Goal: Task Accomplishment & Management: Manage account settings

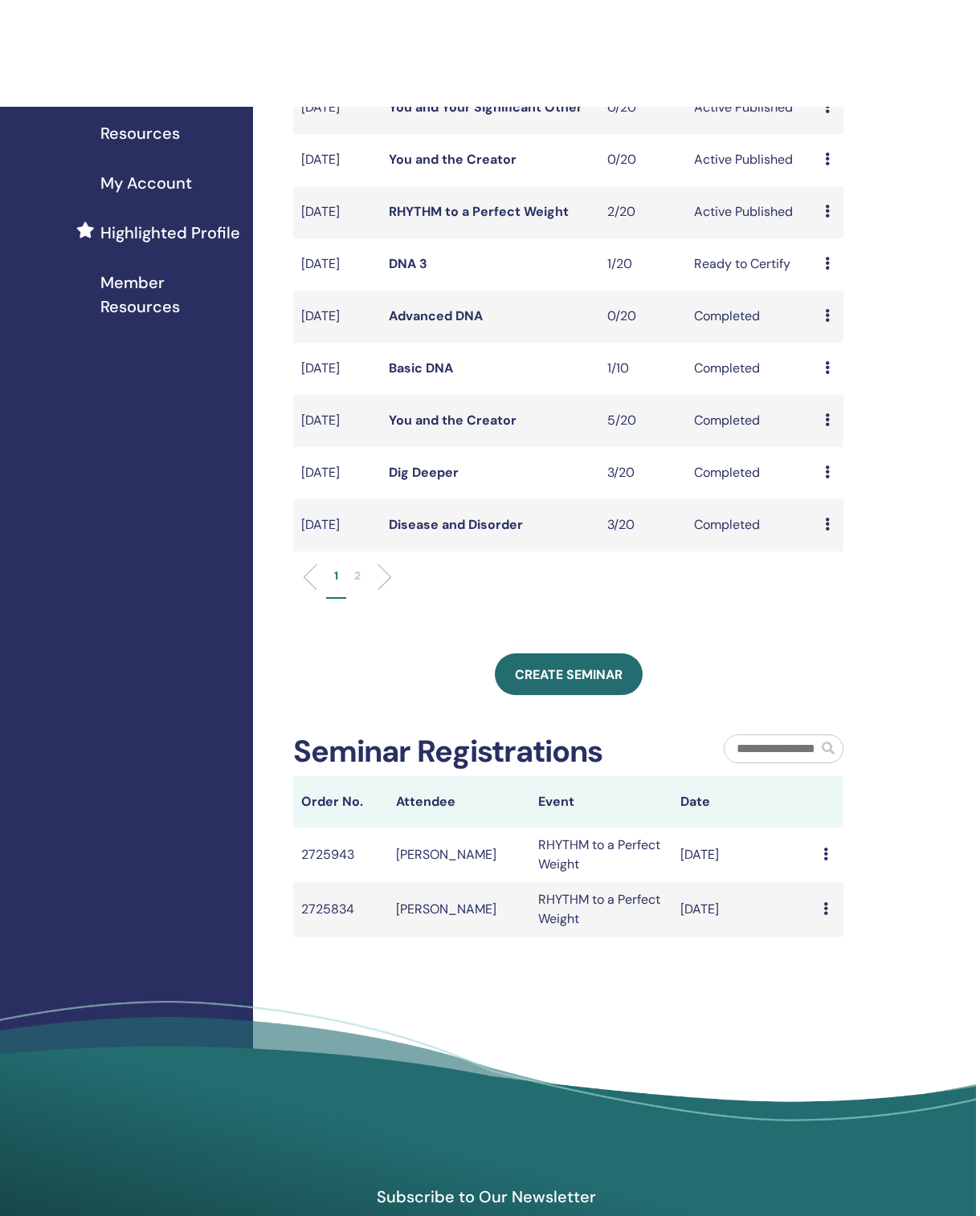
scroll to position [101, 4]
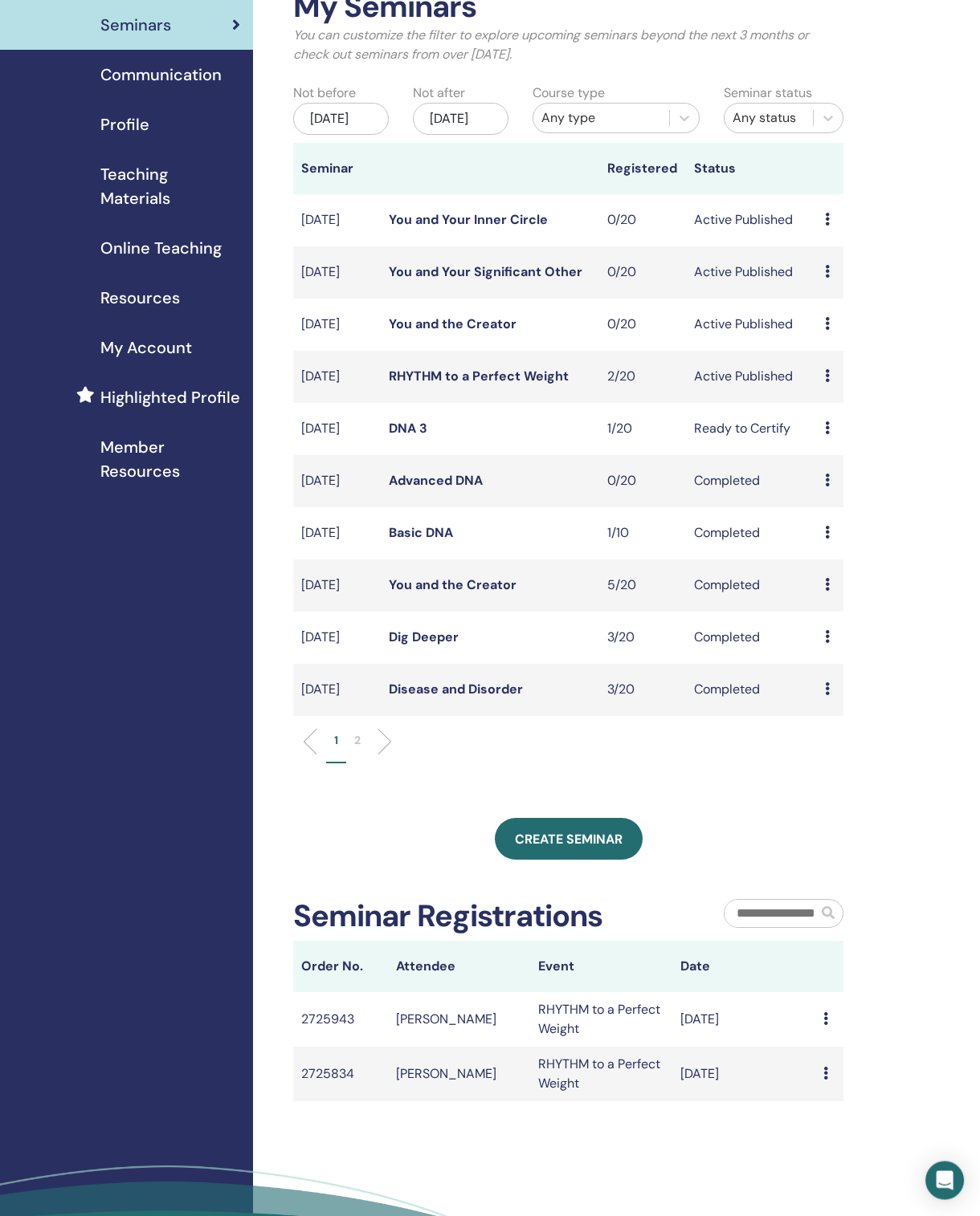
click at [669, 595] on div "Preview Attendees" at bounding box center [830, 585] width 10 height 20
click at [669, 659] on link "Attendees" at bounding box center [844, 650] width 61 height 17
click at [669, 604] on td "Preview Attendees" at bounding box center [830, 585] width 26 height 52
click at [669, 611] on td "Completed" at bounding box center [751, 585] width 131 height 52
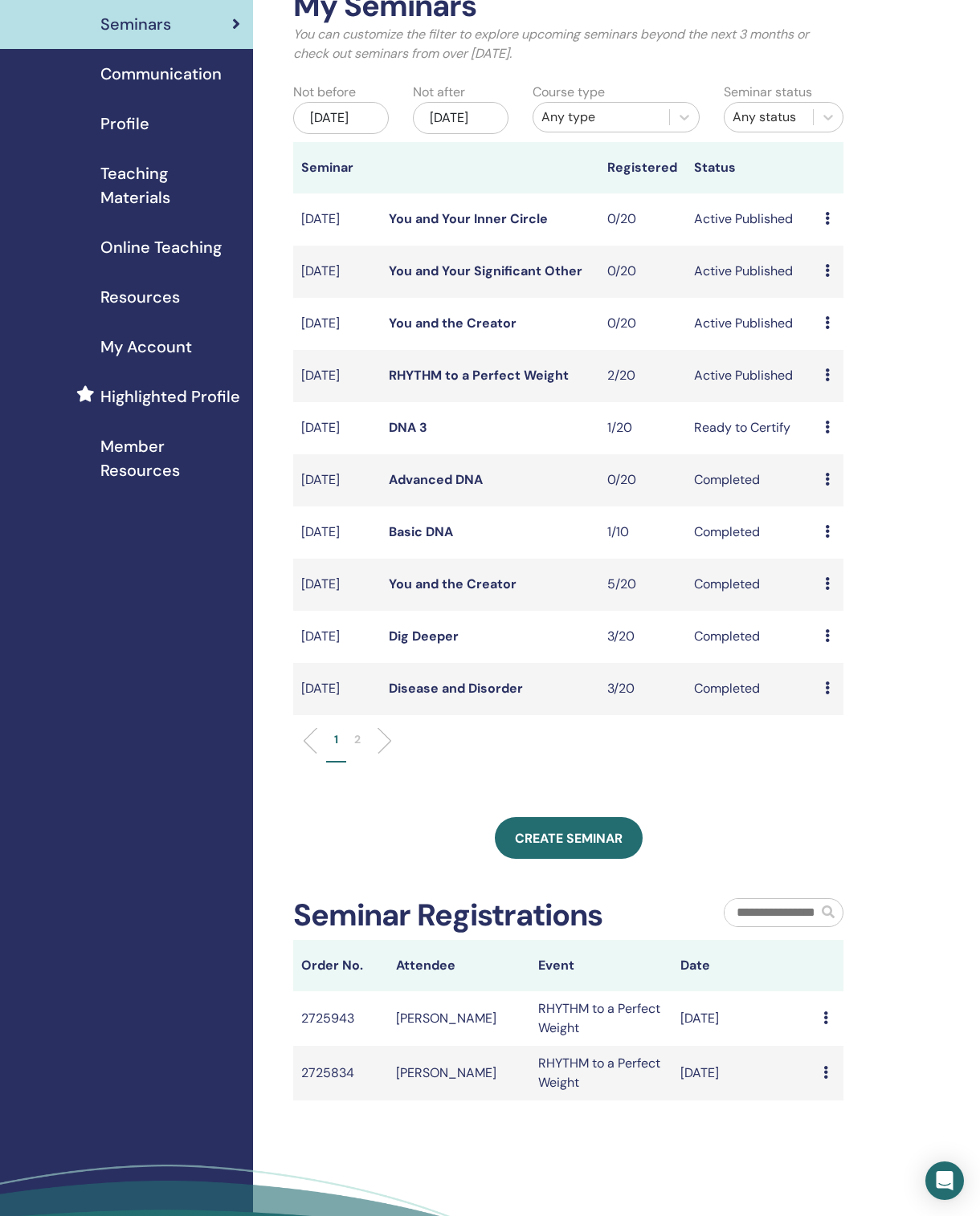
click at [669, 611] on td "Preview Attendees" at bounding box center [830, 585] width 26 height 52
click at [669, 574] on div "Preview Attendees" at bounding box center [830, 584] width 10 height 20
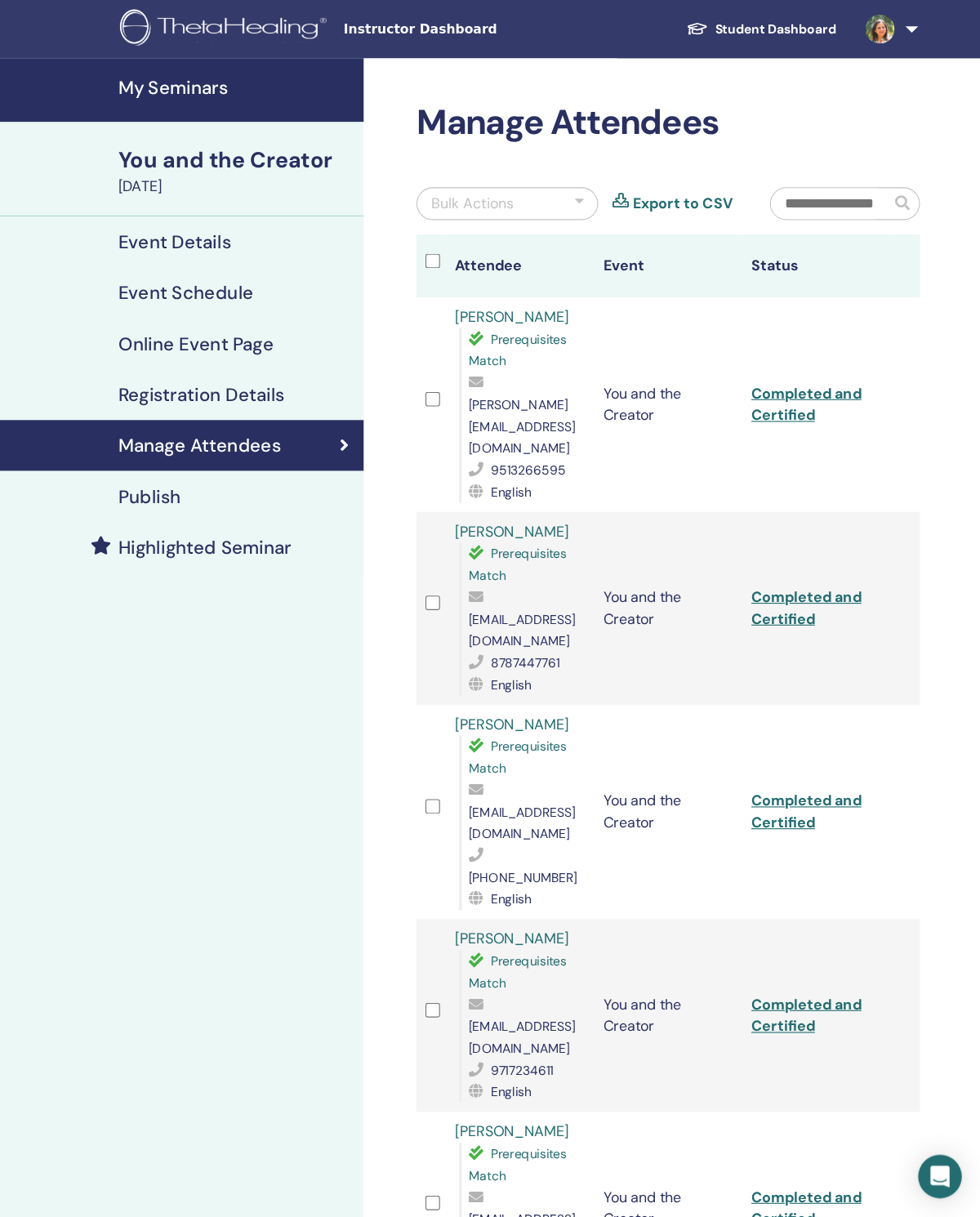
scroll to position [70, 0]
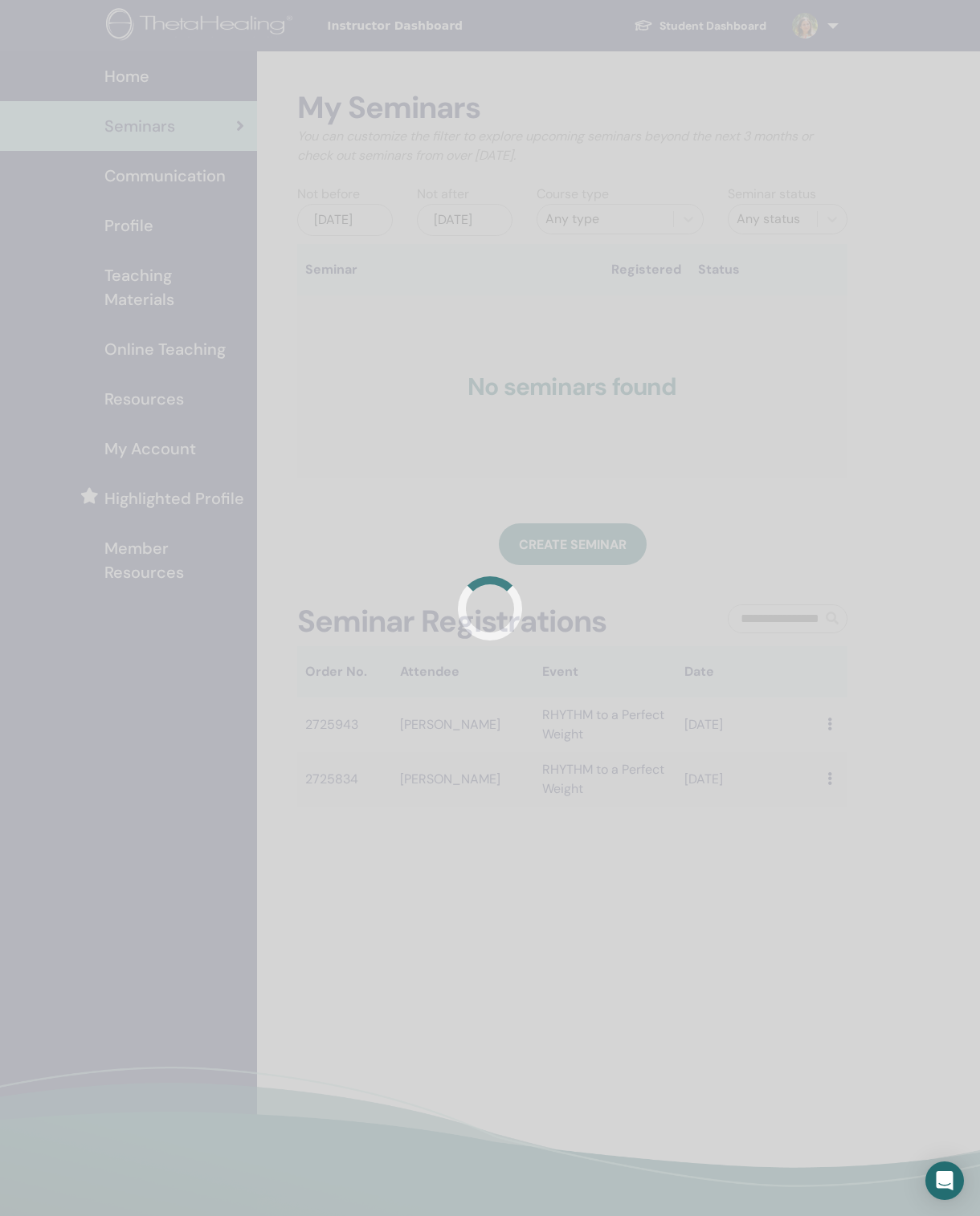
scroll to position [199, 4]
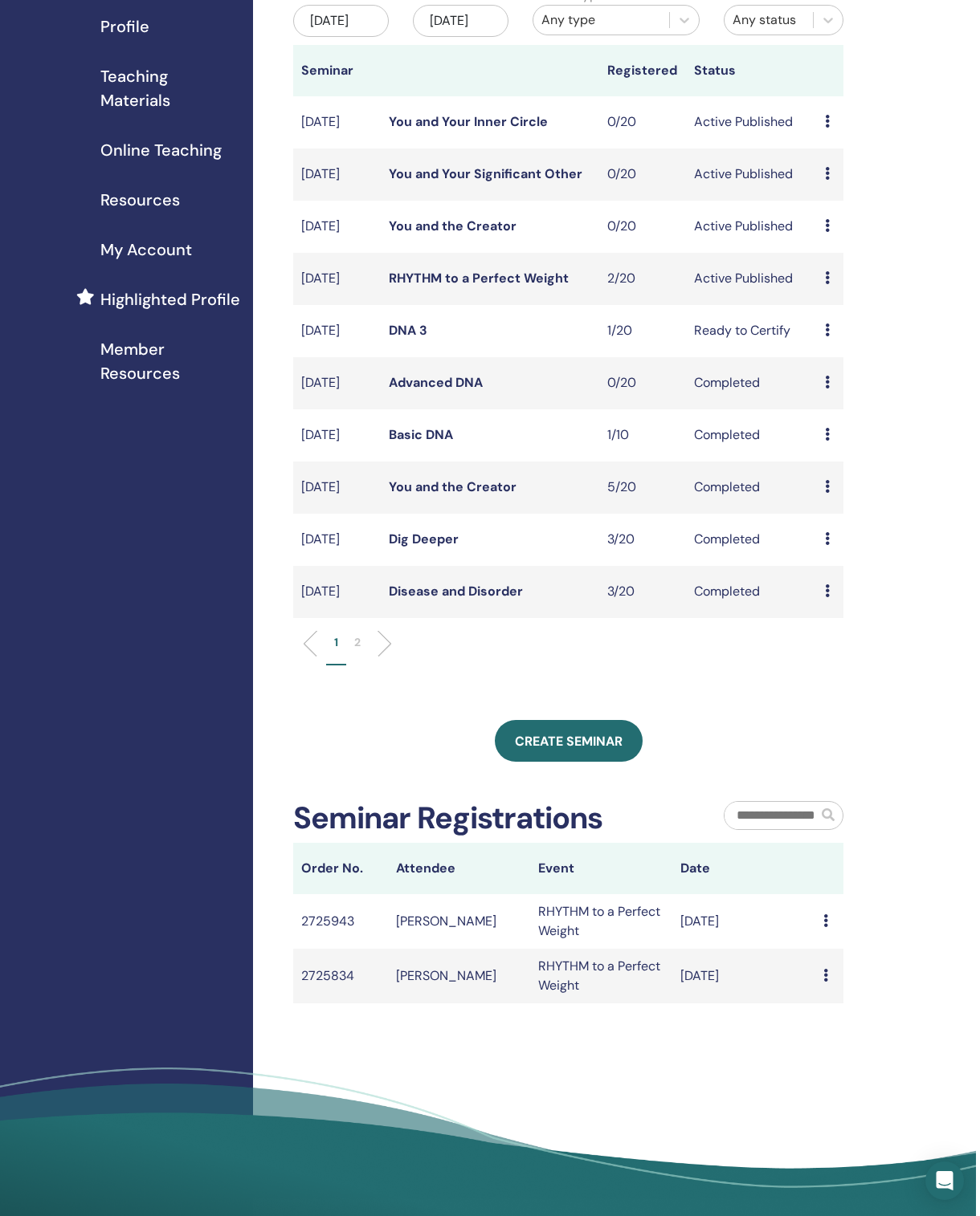
click at [831, 602] on div "Preview Attendees" at bounding box center [830, 591] width 10 height 20
click at [862, 675] on link "Attendees" at bounding box center [844, 669] width 61 height 17
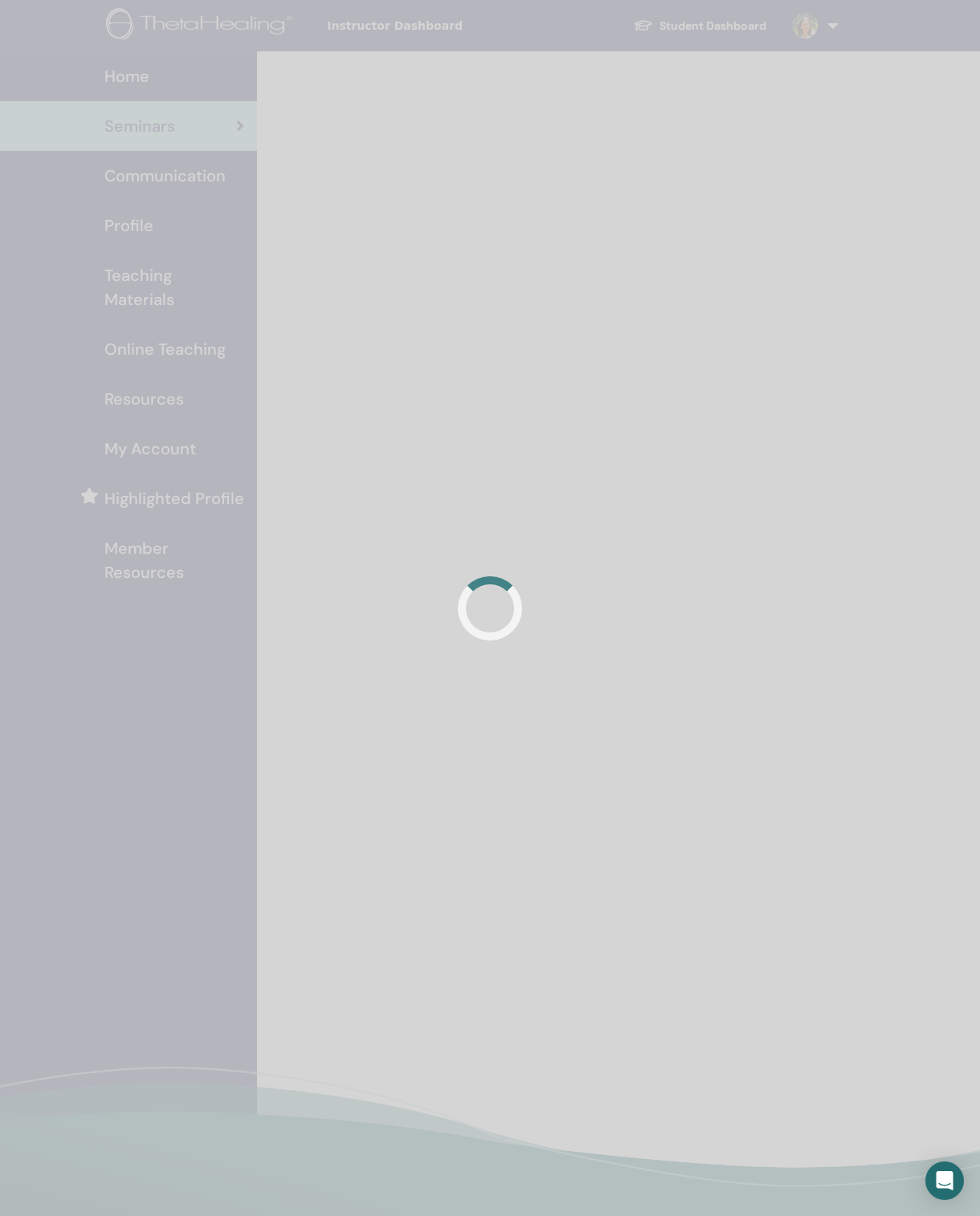
scroll to position [199, 4]
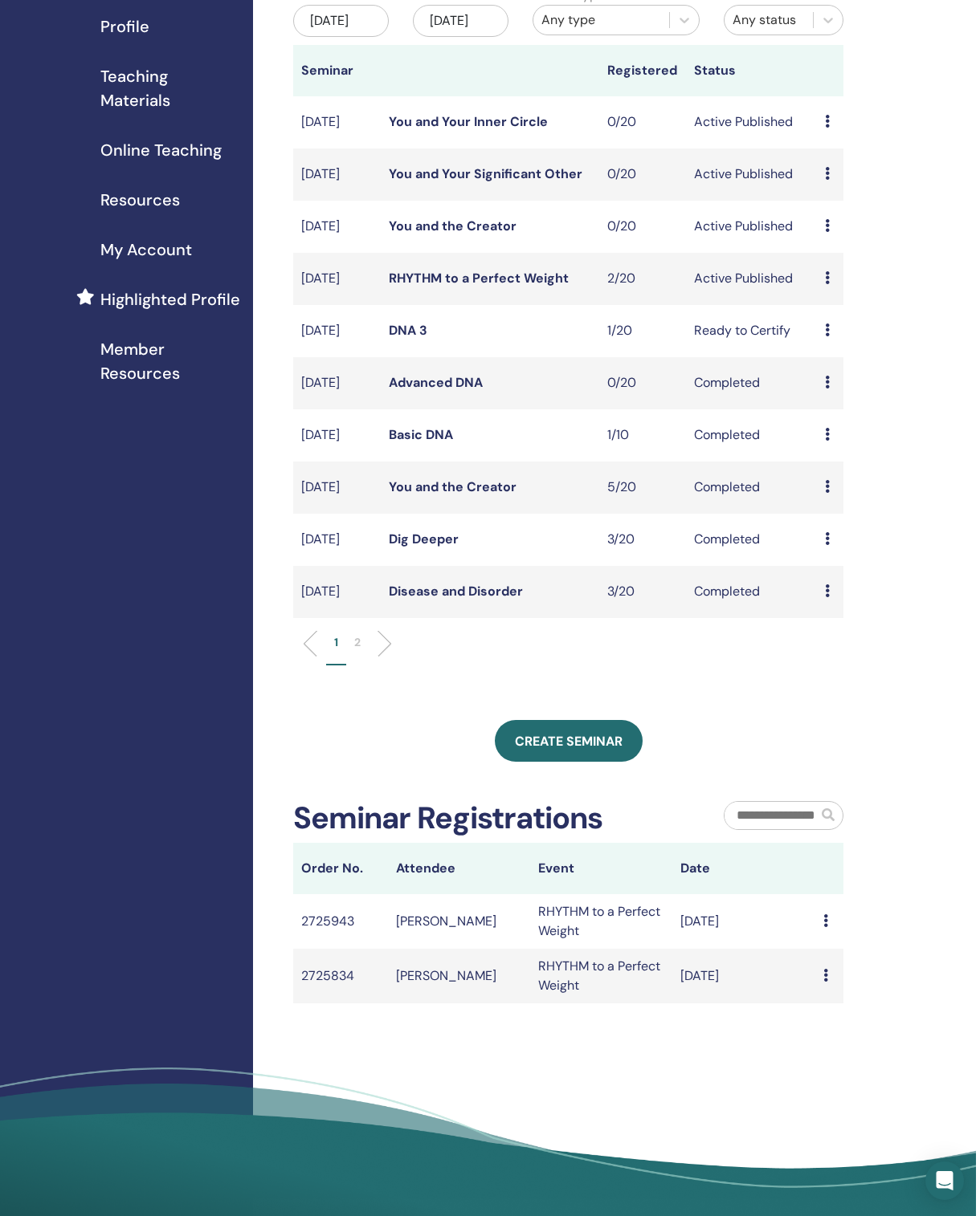
click at [373, 658] on li at bounding box center [378, 644] width 27 height 27
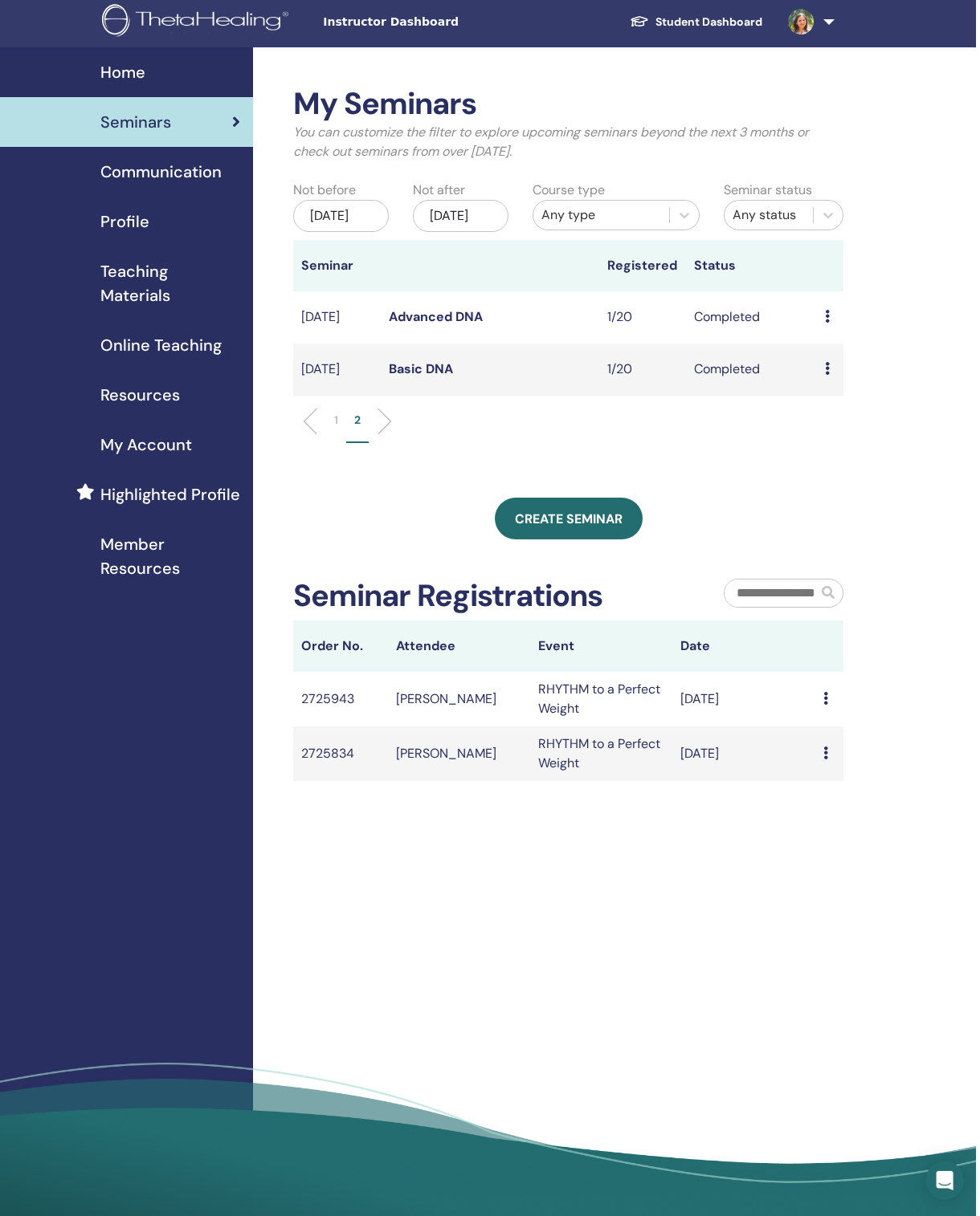
scroll to position [0, 4]
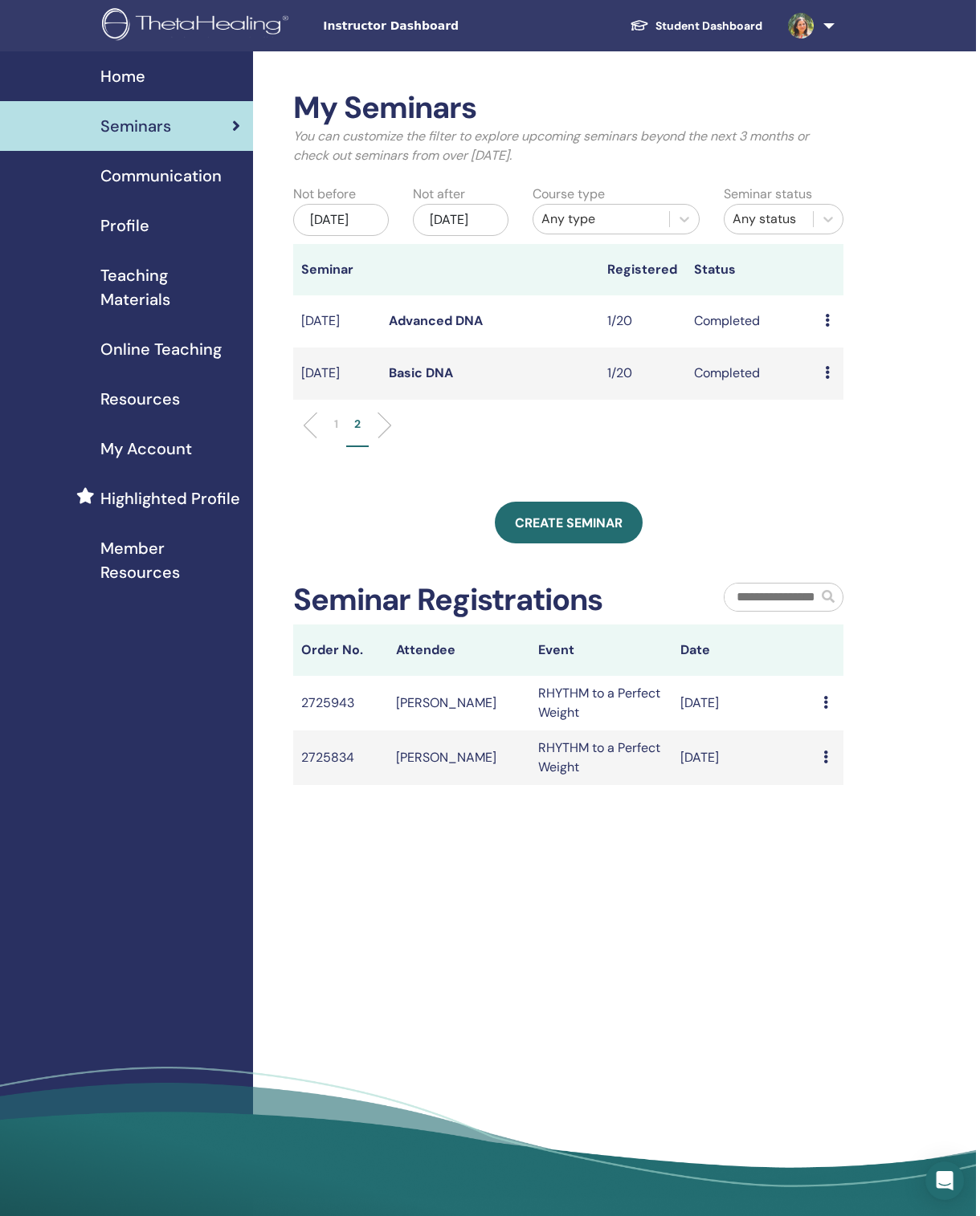
click at [830, 331] on div "Preview Attendees" at bounding box center [830, 321] width 10 height 20
click at [861, 376] on link "Attendees" at bounding box center [843, 374] width 61 height 17
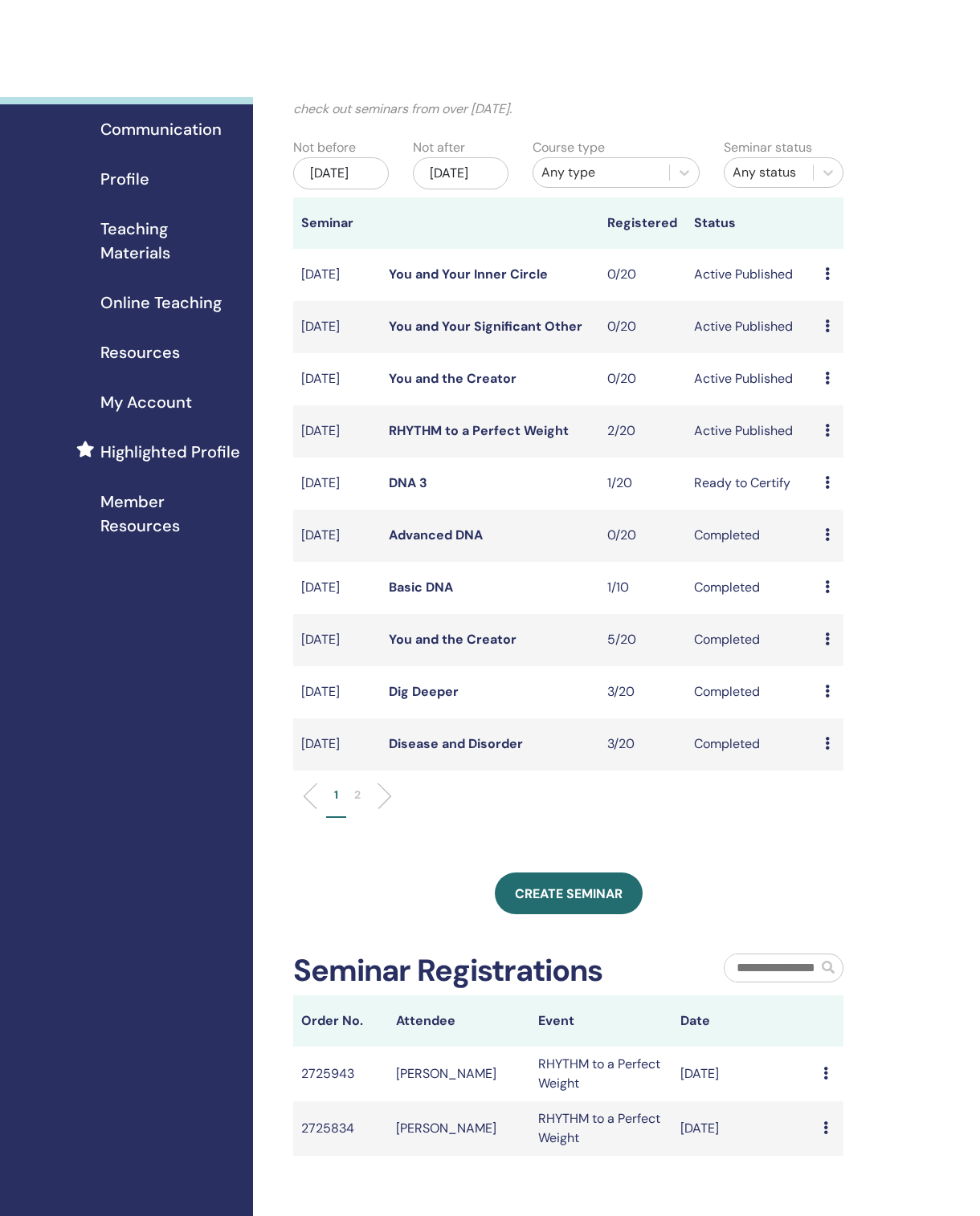
scroll to position [0, 4]
